Goal: Task Accomplishment & Management: Manage account settings

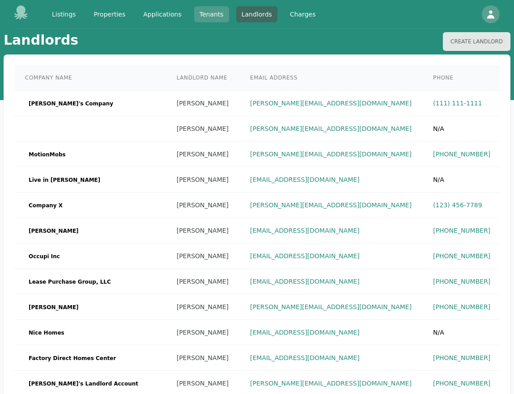
click at [198, 12] on link "Tenants" at bounding box center [211, 14] width 35 height 16
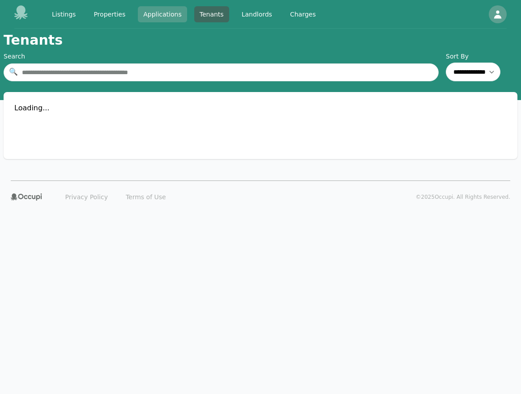
click at [167, 13] on link "Applications" at bounding box center [162, 14] width 49 height 16
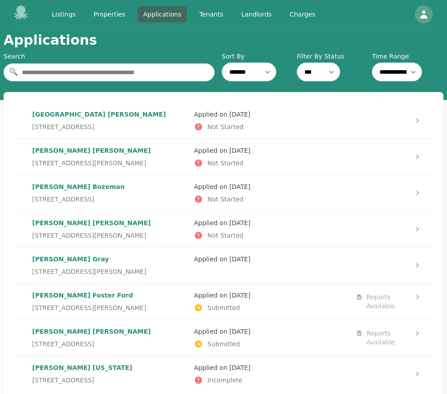
click at [247, 261] on time "[DATE]" at bounding box center [239, 259] width 21 height 7
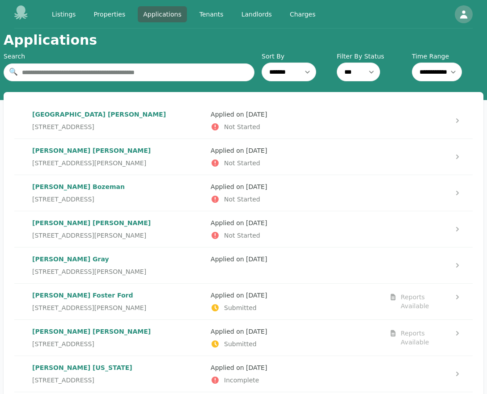
click at [111, 133] on div "Africa [PERSON_NAME] [STREET_ADDRESS][PERSON_NAME][PERSON_NAME] Applied on [DAT…" at bounding box center [243, 121] width 458 height 36
